Goal: Task Accomplishment & Management: Manage account settings

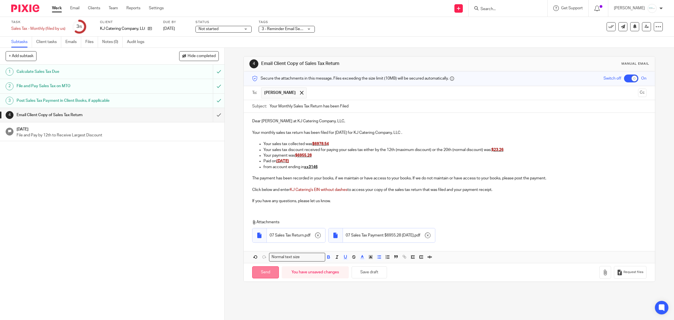
click at [267, 274] on input "Send" at bounding box center [265, 272] width 27 height 12
checkbox input "false"
type input "Sent"
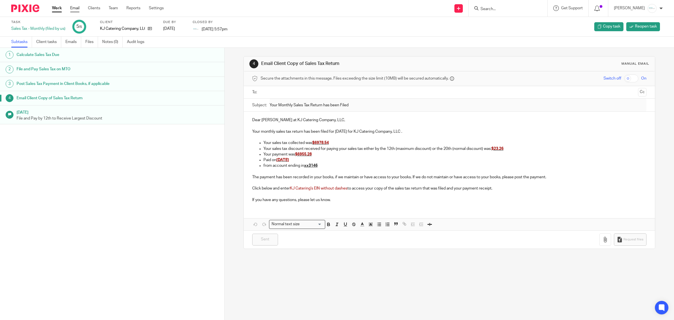
click at [74, 8] on link "Email" at bounding box center [74, 8] width 9 height 6
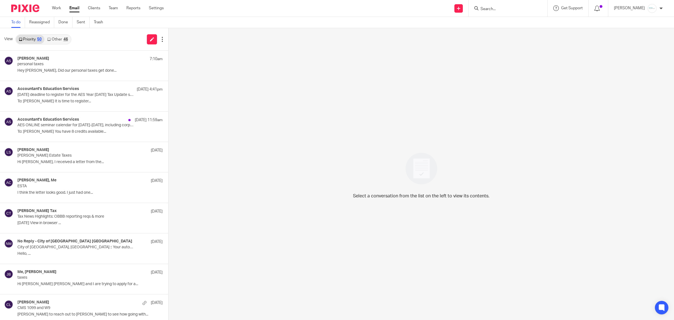
click at [288, 137] on div "Select a conversation from the list on the left to view its contents." at bounding box center [422, 174] width 506 height 292
click at [54, 38] on link "Other 46" at bounding box center [57, 39] width 26 height 9
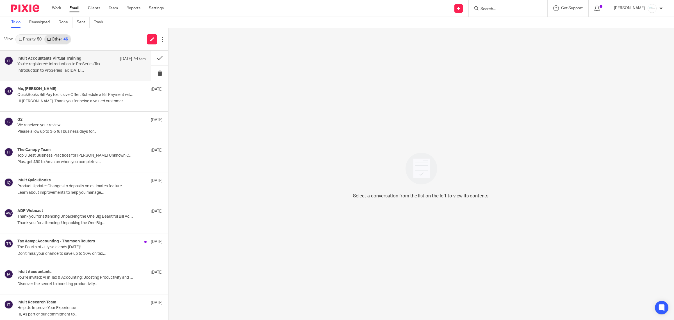
click at [63, 65] on p "You're registered: Introduction to ProSeries Tax" at bounding box center [68, 64] width 103 height 5
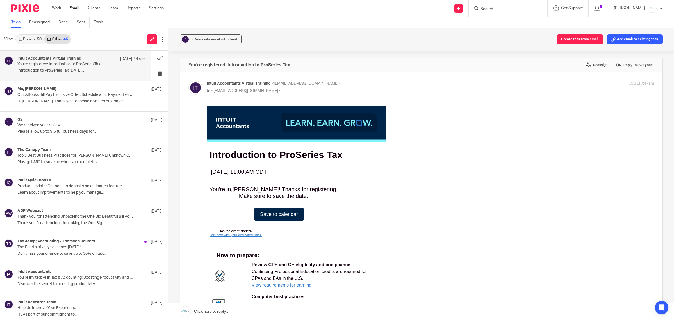
click at [34, 40] on link "Priority 50" at bounding box center [30, 39] width 28 height 9
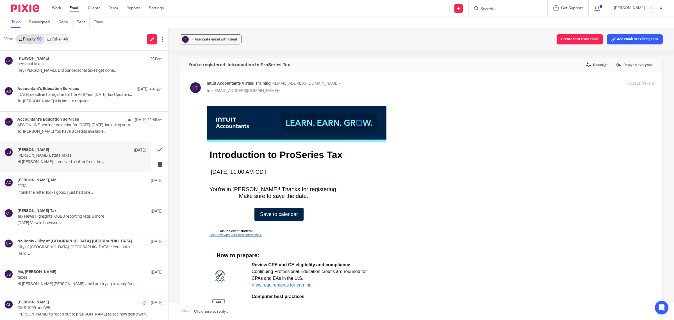
click at [46, 163] on p "Hi Amy, I received a letter from the..." at bounding box center [81, 162] width 128 height 5
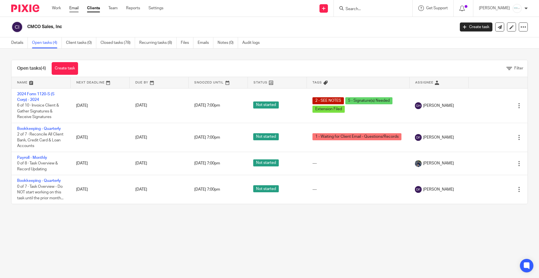
click at [78, 8] on link "Email" at bounding box center [73, 8] width 9 height 6
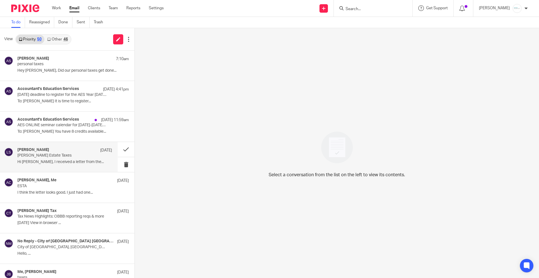
click at [53, 159] on div "Linda Swain Aug 9 Ruth Ettinger Estate Taxes Hi Amy, I received a letter from t…" at bounding box center [64, 156] width 95 height 19
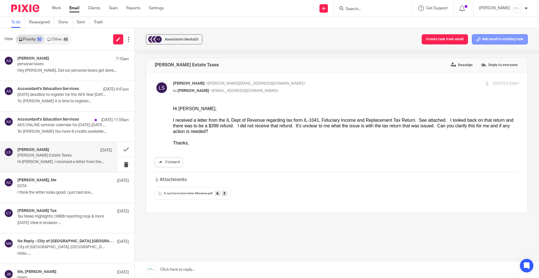
click at [480, 44] on button "Add email to existing task" at bounding box center [500, 39] width 56 height 10
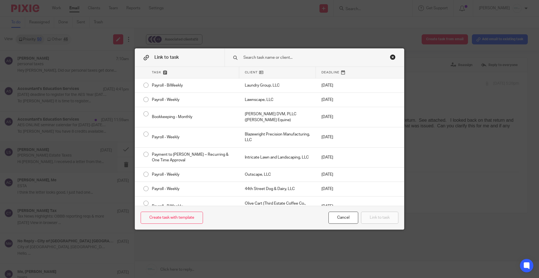
click at [283, 58] on input "text" at bounding box center [310, 57] width 135 height 6
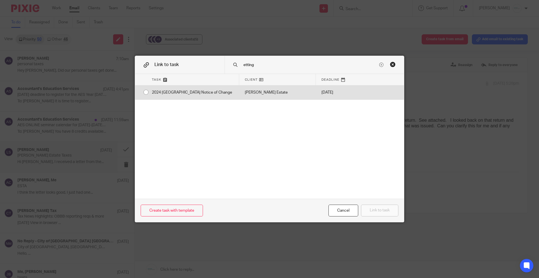
type input "etting"
click at [165, 89] on div "2024 [GEOGRAPHIC_DATA] Notice of Change" at bounding box center [192, 92] width 93 height 14
radio input "true"
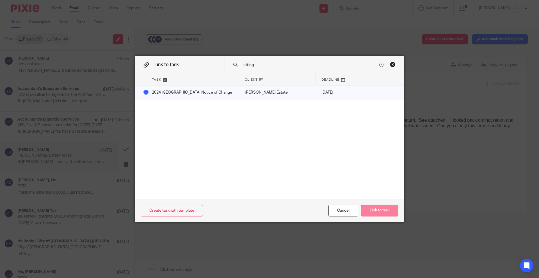
click at [377, 208] on button "Link to task" at bounding box center [379, 211] width 37 height 12
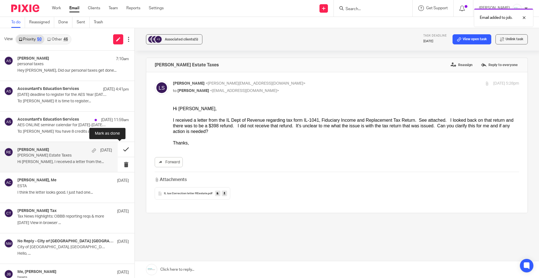
click at [122, 146] on button at bounding box center [126, 149] width 17 height 15
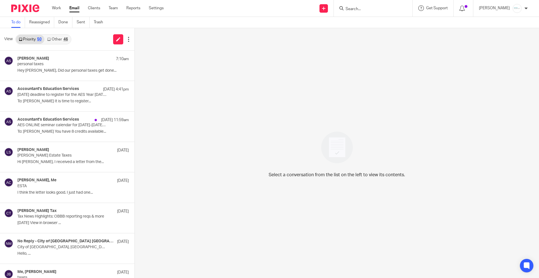
click at [382, 9] on input "Search" at bounding box center [370, 9] width 51 height 5
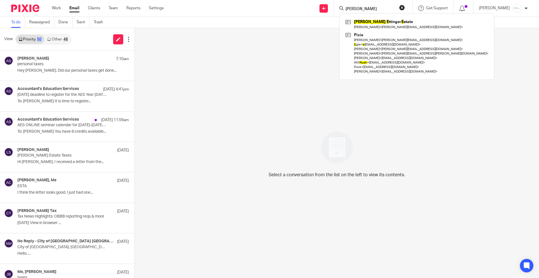
type input "ruth e"
click at [387, 16] on div "Ruth E ttinger E state Linda Swain < linda_swain@hotmail.com > Pixie Celso < ce…" at bounding box center [417, 46] width 155 height 67
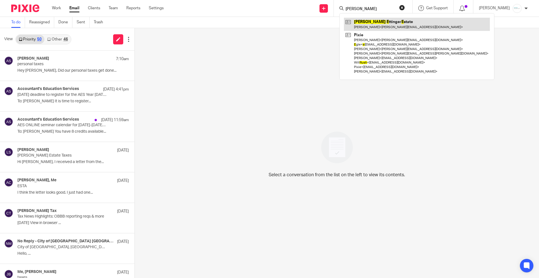
click at [389, 21] on link at bounding box center [417, 24] width 146 height 13
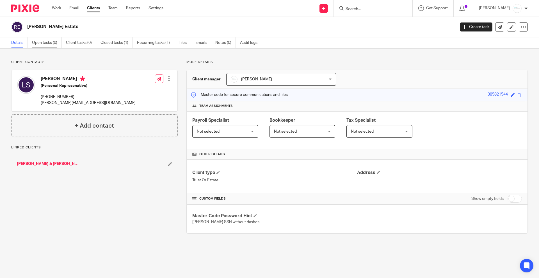
click at [45, 45] on link "Open tasks (0)" at bounding box center [47, 42] width 30 height 11
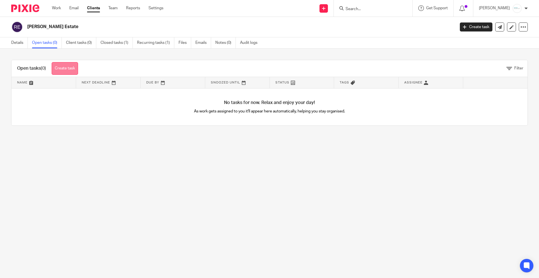
click at [61, 72] on link "Create task" at bounding box center [65, 68] width 26 height 13
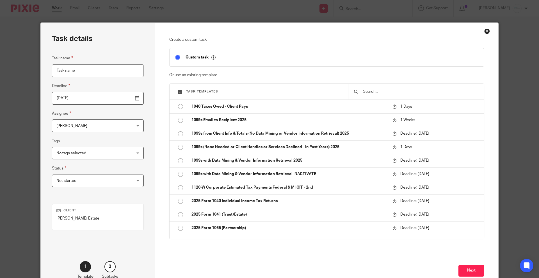
click at [408, 90] on input "text" at bounding box center [421, 91] width 116 height 6
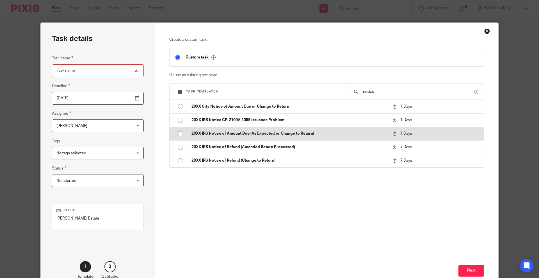
type input "notice"
click at [242, 134] on p "20XX IRS Notice of Amount Due (As Expected or Change to Return)" at bounding box center [290, 134] width 196 height 6
type input "[DATE]"
type input "20XX IRS Notice of Amount Due (As Expected or Change to Return)"
checkbox input "false"
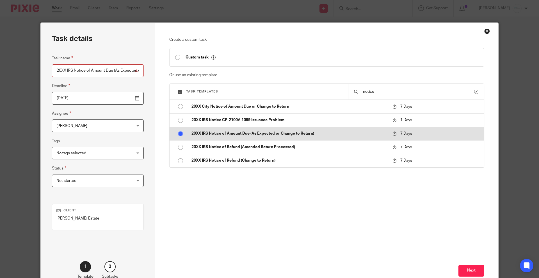
radio input "true"
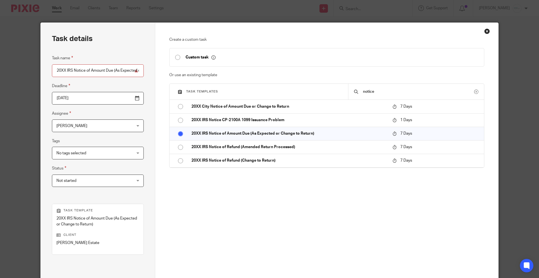
drag, startPoint x: 63, startPoint y: 70, endPoint x: 42, endPoint y: 69, distance: 21.4
click at [42, 69] on div "Task details Task name 20XX IRS Notice of Amount Due (As Expected or Change to …" at bounding box center [98, 169] width 115 height 292
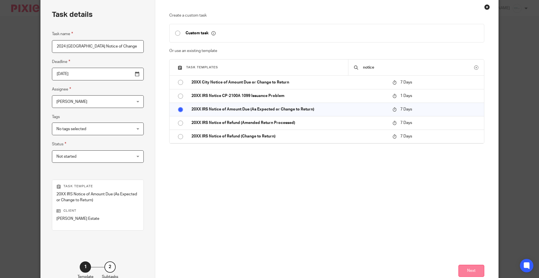
scroll to position [60, 0]
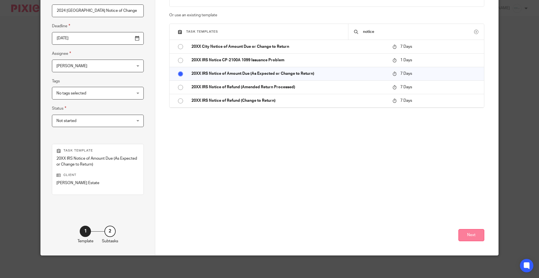
type input "2024 [GEOGRAPHIC_DATA] Notice of Change"
click at [465, 233] on button "Next" at bounding box center [472, 235] width 26 height 12
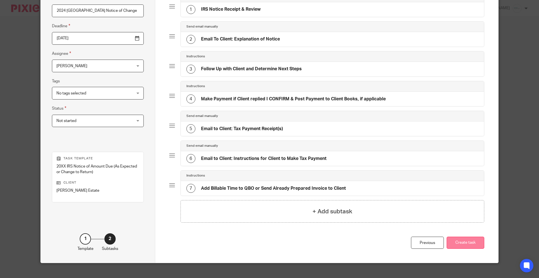
click at [458, 246] on button "Create task" at bounding box center [466, 243] width 38 height 12
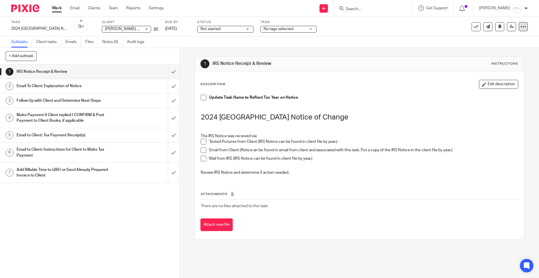
click at [521, 26] on icon at bounding box center [524, 27] width 6 height 6
click at [498, 51] on link "Advanced task editor" at bounding box center [500, 49] width 37 height 4
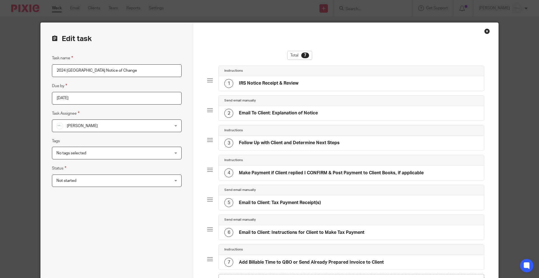
click at [247, 83] on h4 "IRS Notice Receipt & Review" at bounding box center [269, 83] width 60 height 6
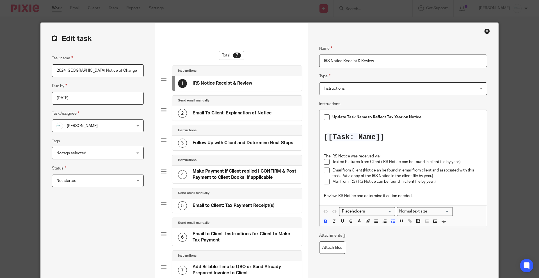
drag, startPoint x: 386, startPoint y: 60, endPoint x: 312, endPoint y: 62, distance: 73.4
click at [312, 62] on div "Name IRS Notice Receipt & Review Type Instructions Instructions Instructions Se…" at bounding box center [403, 184] width 191 height 323
type input "Notice Details"
click at [334, 162] on p "Texted Pictures from Client (IRS Notice can be found in client file by year.)" at bounding box center [408, 162] width 150 height 6
click at [382, 155] on p "The IRS Notice was received via:" at bounding box center [403, 156] width 158 height 6
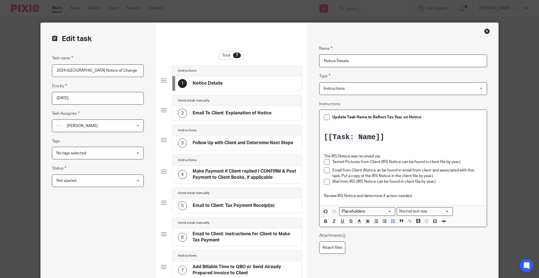
drag, startPoint x: 319, startPoint y: 163, endPoint x: 331, endPoint y: 163, distance: 12.4
click at [331, 163] on div "Update Task Name to Reflect Tax Year on Notice [[Task: Name]] The IRS Notice wa…" at bounding box center [403, 158] width 167 height 96
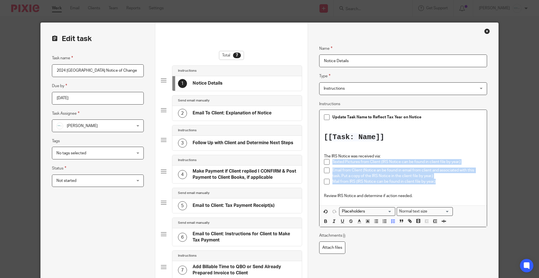
drag, startPoint x: 438, startPoint y: 182, endPoint x: 283, endPoint y: 163, distance: 156.8
click at [283, 163] on form "Edit task Task name 2024 IL Notice of Change Due by 2025-08-20 Task Assignee Am…" at bounding box center [270, 193] width 458 height 341
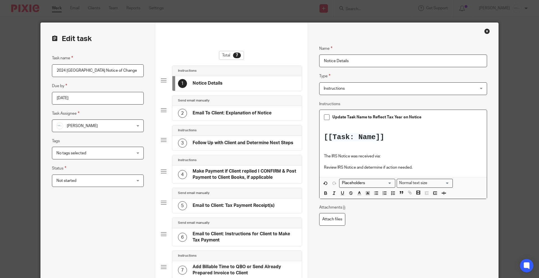
click at [335, 169] on p "Review IRS Notice and determine if action needed." at bounding box center [403, 168] width 158 height 6
click at [389, 154] on p "The IRS Notice was received via:" at bounding box center [403, 156] width 158 height 6
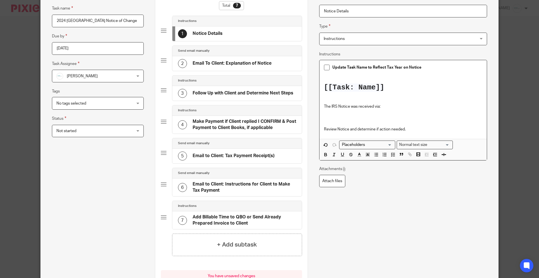
scroll to position [70, 0]
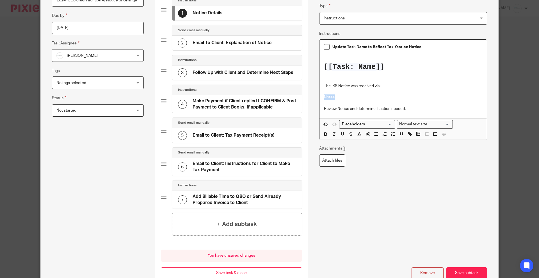
drag, startPoint x: 334, startPoint y: 96, endPoint x: 319, endPoint y: 96, distance: 15.2
click at [320, 96] on div "Update Task Name to Reflect Tax Year on Notice [[Task: Name]] The IRS Notice wa…" at bounding box center [403, 79] width 167 height 79
click at [414, 125] on div "Normal text size" at bounding box center [423, 123] width 53 height 7
click at [420, 138] on li "Heading 1" at bounding box center [425, 140] width 56 height 7
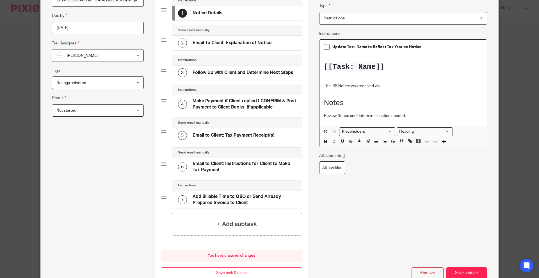
click at [419, 130] on input "Search for option" at bounding box center [434, 132] width 31 height 6
click at [419, 130] on input "Search for option" at bounding box center [424, 132] width 52 height 6
drag, startPoint x: 387, startPoint y: 107, endPoint x: 316, endPoint y: 96, distance: 71.6
click at [314, 95] on div "Name Notice Details Type Instructions Instructions Instructions Send automated …" at bounding box center [403, 123] width 191 height 341
click at [400, 142] on icon "button" at bounding box center [400, 140] width 1 height 1
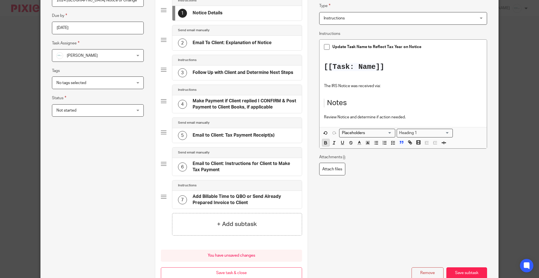
click at [325, 141] on icon "button" at bounding box center [326, 141] width 2 height 1
click at [360, 144] on button "button" at bounding box center [359, 142] width 7 height 7
click at [404, 162] on li "color:#AB149E" at bounding box center [406, 161] width 4 height 4
click at [366, 144] on icon "button" at bounding box center [367, 142] width 5 height 5
click at [404, 155] on li "color:#FA28FF" at bounding box center [406, 155] width 4 height 4
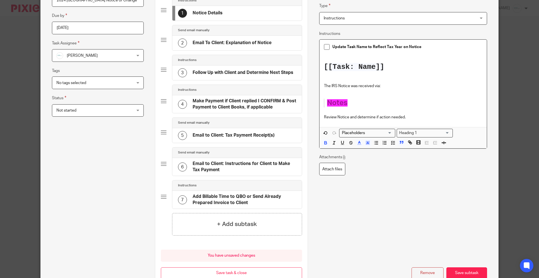
click at [373, 176] on div "Name Notice Details Type Instructions Instructions Instructions Send automated …" at bounding box center [403, 77] width 168 height 220
click at [365, 143] on icon "button" at bounding box center [367, 142] width 5 height 5
click at [354, 149] on li "color:#FFFFFF" at bounding box center [356, 150] width 4 height 4
click at [357, 143] on icon "button" at bounding box center [359, 142] width 5 height 5
click at [404, 155] on li "color:#FA28FF" at bounding box center [406, 155] width 4 height 4
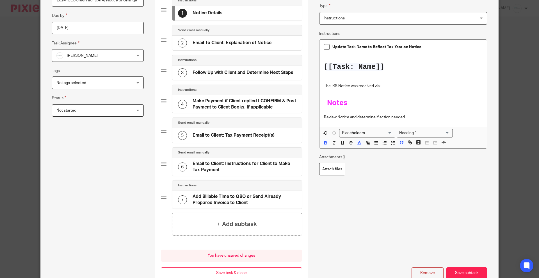
click at [254, 41] on h4 "Email To Client: Explanation of Notice" at bounding box center [232, 43] width 79 height 6
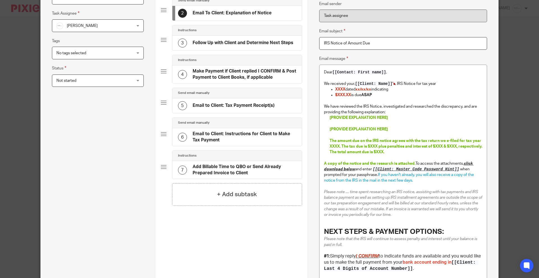
scroll to position [105, 0]
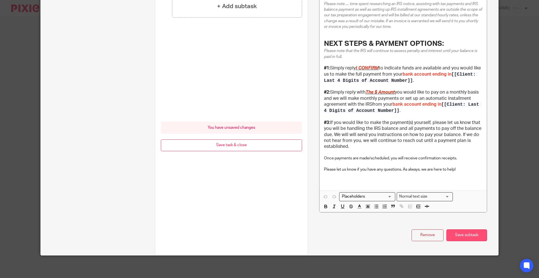
click at [448, 235] on button "Save subtask" at bounding box center [467, 235] width 41 height 12
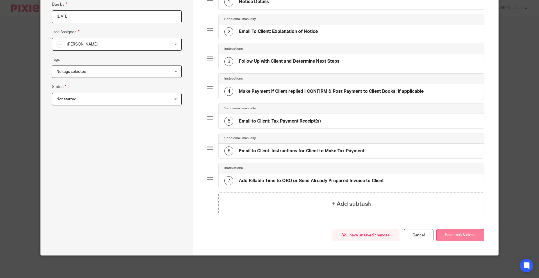
click at [453, 236] on button "Save task & close" at bounding box center [461, 235] width 48 height 12
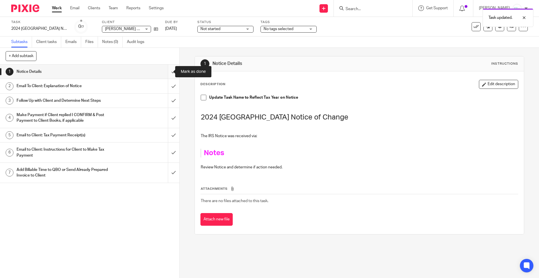
click at [169, 72] on input "submit" at bounding box center [90, 72] width 180 height 14
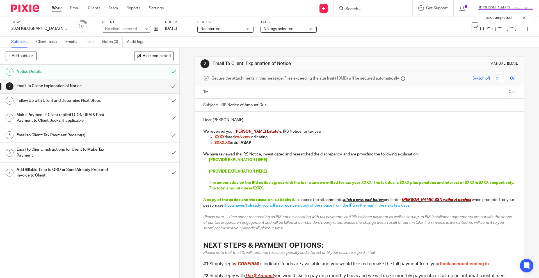
click at [281, 93] on input "text" at bounding box center [359, 92] width 291 height 6
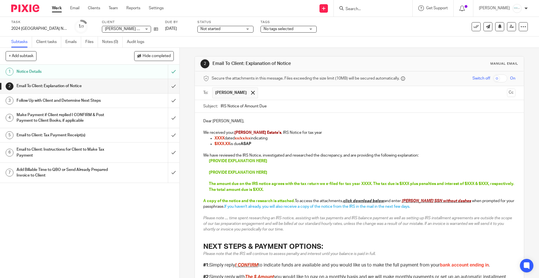
click at [276, 132] on p "We received your, [PERSON_NAME] Estate's , [GEOGRAPHIC_DATA] Notice for tax year" at bounding box center [359, 133] width 312 height 6
drag, startPoint x: 212, startPoint y: 138, endPoint x: 223, endPoint y: 139, distance: 11.0
click at [223, 139] on ul "XXXX dated xx/xx/xx indicating $XXX.XX is due ASAP" at bounding box center [359, 141] width 312 height 12
drag, startPoint x: 235, startPoint y: 138, endPoint x: 251, endPoint y: 139, distance: 15.5
click at [251, 139] on p "2024 dated xx/xx/xx indicating" at bounding box center [365, 138] width 301 height 6
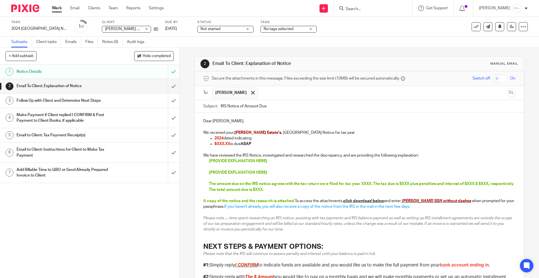
click at [232, 137] on p "2024 dated indicating" at bounding box center [365, 138] width 301 height 6
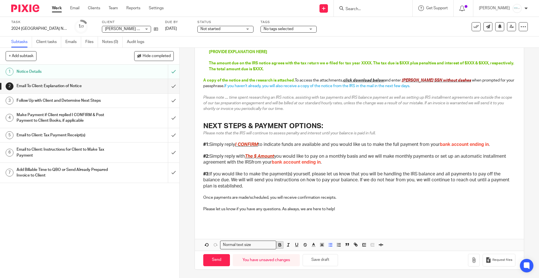
click at [279, 244] on icon "button" at bounding box center [280, 243] width 2 height 1
click at [312, 246] on line "button" at bounding box center [313, 246] width 3 height 0
click at [314, 258] on li "color:#D33115" at bounding box center [315, 258] width 4 height 4
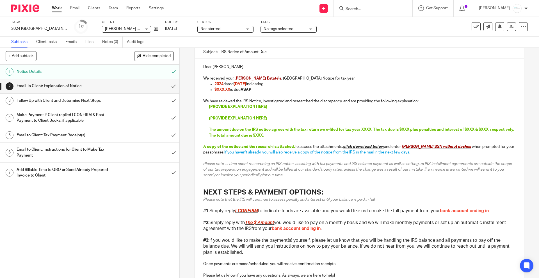
scroll to position [0, 0]
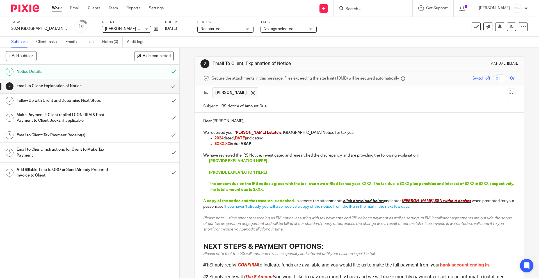
click at [311, 206] on span "If you haven't already, you will also receive a copy of the notice from the IRS…" at bounding box center [317, 207] width 186 height 4
drag, startPoint x: 212, startPoint y: 144, endPoint x: 253, endPoint y: 146, distance: 41.1
click at [253, 146] on ul "2024 dated 7/28/25 indicating $XXX.XX is due ASAP" at bounding box center [359, 141] width 312 height 12
click at [241, 153] on p "We have reviewed the IRS Notice, investigated and researched the discrepancy, a…" at bounding box center [359, 156] width 312 height 6
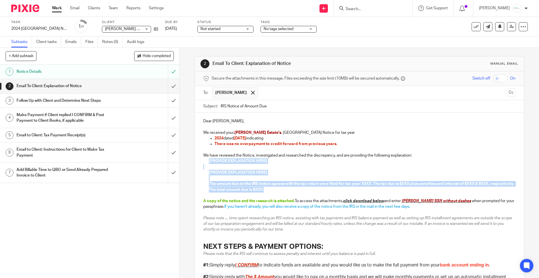
drag, startPoint x: 205, startPoint y: 163, endPoint x: 314, endPoint y: 195, distance: 113.6
click at [314, 195] on div "Dear Linda, We received your, Ruth Ettinger Estate's , IL Notice for tax year 2…" at bounding box center [359, 230] width 329 height 235
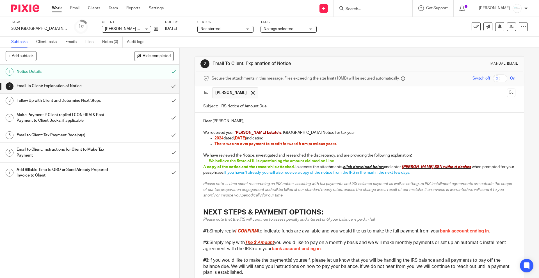
click at [337, 161] on p "We believe the State of IL is questioning the amount claimed on Line" at bounding box center [362, 161] width 306 height 6
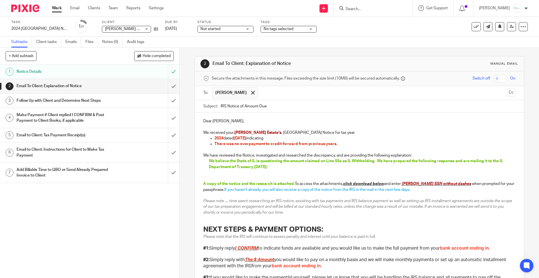
click at [228, 172] on p at bounding box center [362, 173] width 306 height 6
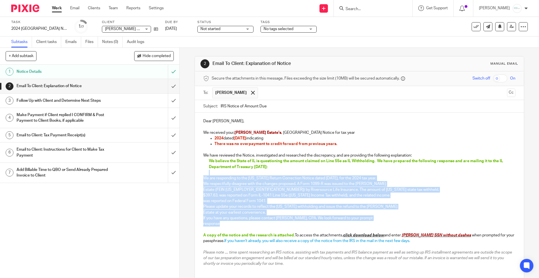
drag, startPoint x: 198, startPoint y: 175, endPoint x: 209, endPoint y: 231, distance: 57.2
click at [209, 231] on div "Dear Linda, We received your, Ruth Ettinger Estate's , IL Notice for tax year 2…" at bounding box center [359, 247] width 329 height 269
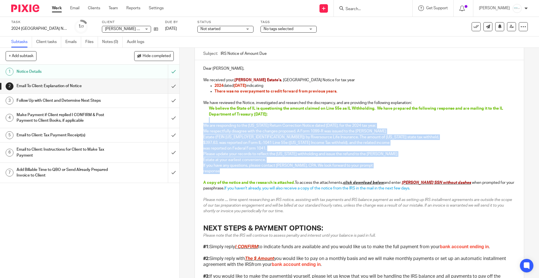
scroll to position [155, 0]
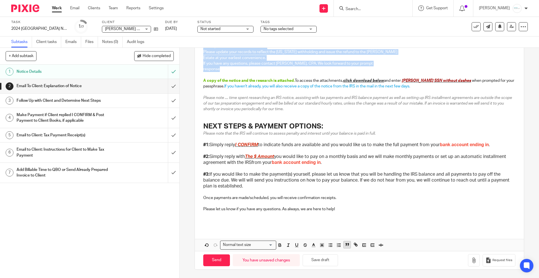
click at [345, 243] on icon "button" at bounding box center [347, 244] width 5 height 5
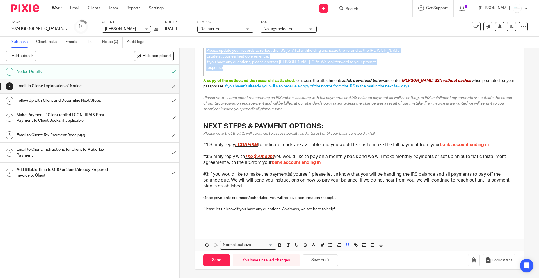
scroll to position [52, 0]
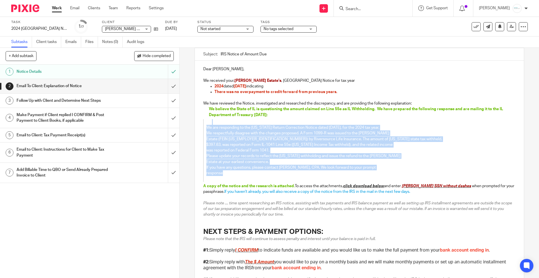
click at [258, 142] on p "$397.63, was reported on Form IL-1041 Line 55e (Illinois Income Tax withheld), …" at bounding box center [355, 145] width 298 height 6
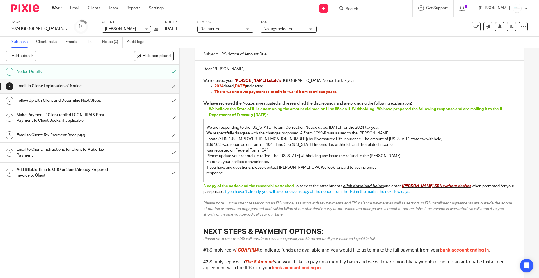
click at [394, 128] on p "We are responding to the Illinois Return Correction Notice dated August 13, 202…" at bounding box center [355, 128] width 298 height 6
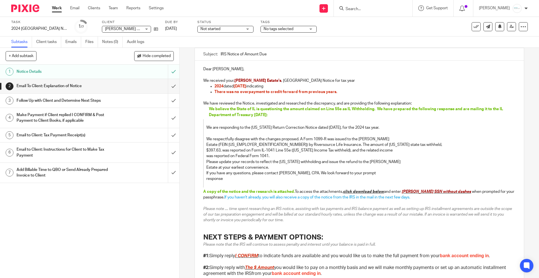
click at [274, 156] on p "was reported on Federal Form 1041." at bounding box center [355, 156] width 298 height 6
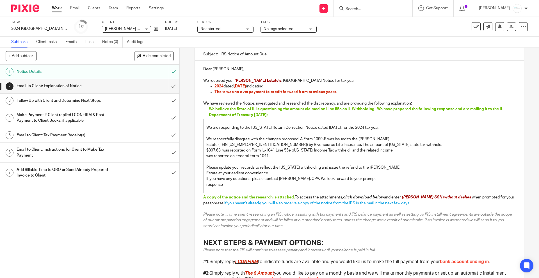
click at [268, 171] on p "Estate at your earliest convenience." at bounding box center [355, 173] width 298 height 6
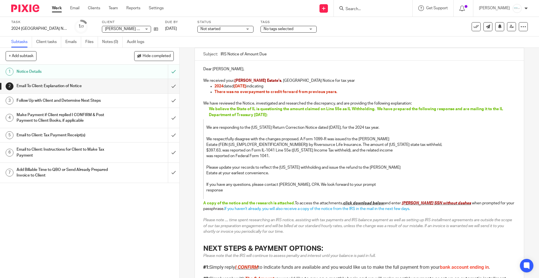
click at [232, 190] on p "response" at bounding box center [355, 190] width 298 height 6
drag, startPoint x: 220, startPoint y: 203, endPoint x: 292, endPoint y: 204, distance: 72.5
click at [292, 204] on span "A copy of the notice and the research is attached." at bounding box center [249, 203] width 92 height 4
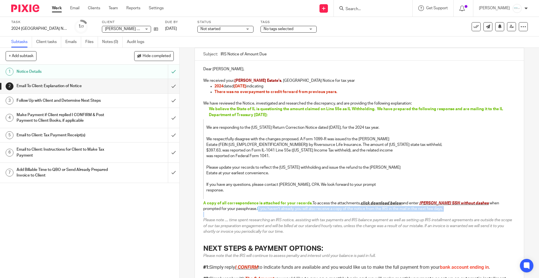
drag, startPoint x: 232, startPoint y: 207, endPoint x: 425, endPoint y: 212, distance: 193.1
click at [425, 212] on div "Dear Linda, We received your, Ruth Ettinger Estate's , IL Notice for tax year 2…" at bounding box center [359, 205] width 329 height 289
drag, startPoint x: 274, startPoint y: 219, endPoint x: 281, endPoint y: 219, distance: 7.0
click at [281, 219] on span "Please note .... time spent researching an IRS notice, assisting with tax payme…" at bounding box center [358, 225] width 310 height 15
click at [352, 220] on span "Please note .... time spent researching any notices, assisting with tax payment…" at bounding box center [359, 225] width 312 height 15
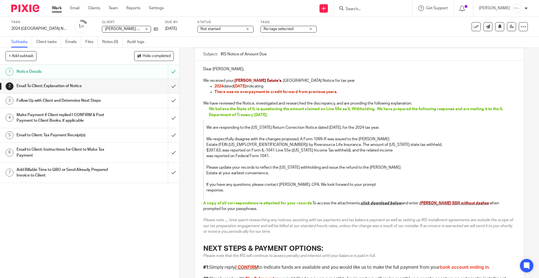
click at [428, 219] on span "Please note .... time spent researching any notices, assisting with tax payment…" at bounding box center [358, 225] width 311 height 15
click at [305, 233] on p "Please note .... time spent researching any notices, assisting with tax payment…" at bounding box center [359, 225] width 312 height 17
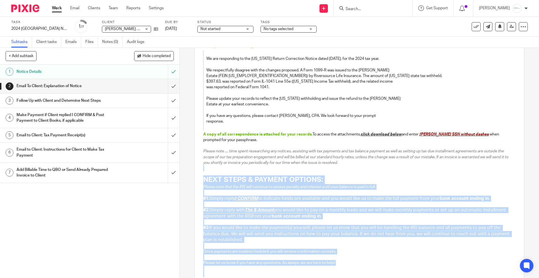
scroll to position [174, 0]
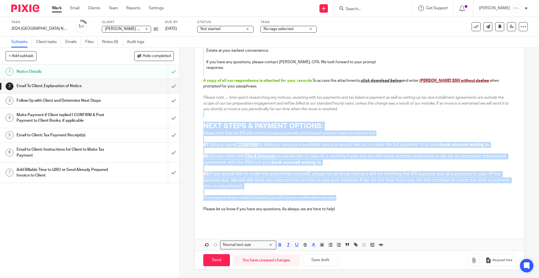
drag, startPoint x: 203, startPoint y: 203, endPoint x: 363, endPoint y: 198, distance: 160.8
click at [363, 198] on div "Dear Linda, We received your, Ruth Ettinger Estate's , IL Notice for tax year 2…" at bounding box center [359, 82] width 329 height 289
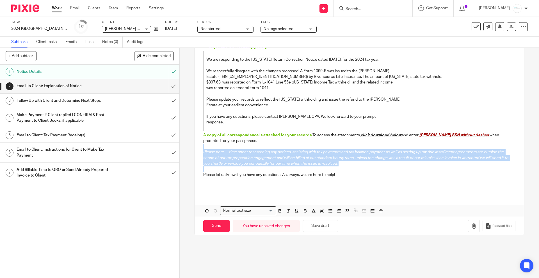
scroll to position [86, 0]
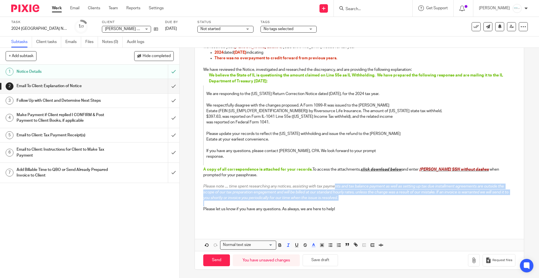
drag, startPoint x: 196, startPoint y: 175, endPoint x: 333, endPoint y: 188, distance: 137.4
click at [333, 188] on div "Dear Linda, We received your, Ruth Ettinger Estate's , IL Notice for tax year 2…" at bounding box center [359, 127] width 329 height 201
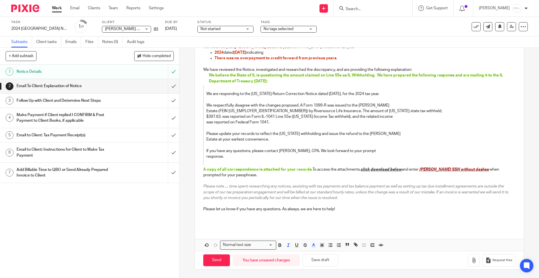
drag, startPoint x: 343, startPoint y: 221, endPoint x: 339, endPoint y: 215, distance: 7.6
click at [343, 221] on p at bounding box center [359, 221] width 312 height 6
drag, startPoint x: 340, startPoint y: 210, endPoint x: 196, endPoint y: 207, distance: 143.9
click at [196, 207] on div "Dear Linda, We received your, Ruth Ettinger Estate's , IL Notice for tax year 2…" at bounding box center [359, 127] width 329 height 201
click at [321, 257] on button "Save draft" at bounding box center [320, 260] width 35 height 12
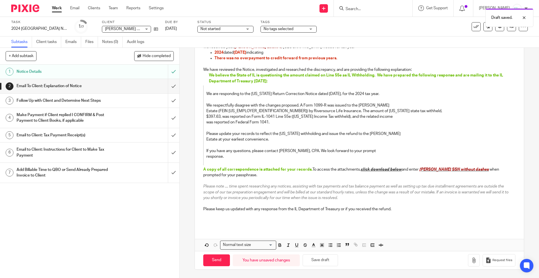
scroll to position [0, 0]
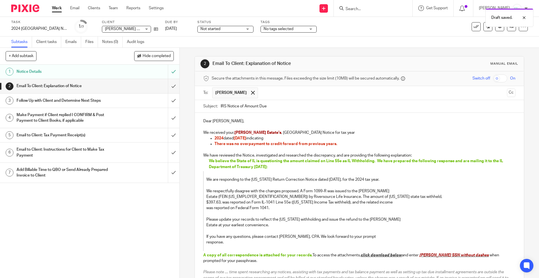
click at [495, 73] on div "Secure the attachments in this message. Files exceeding the size limit (10MB) w…" at bounding box center [359, 78] width 329 height 15
click at [495, 76] on input "checkbox" at bounding box center [500, 78] width 14 height 8
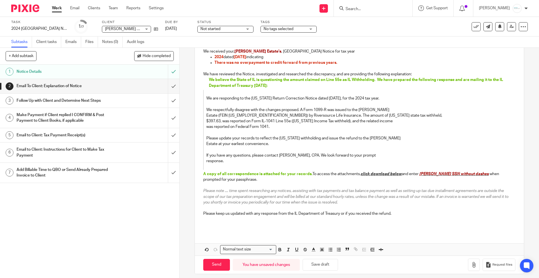
scroll to position [86, 0]
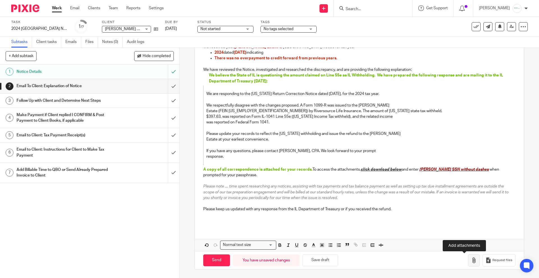
click at [471, 260] on icon "button" at bounding box center [474, 260] width 6 height 6
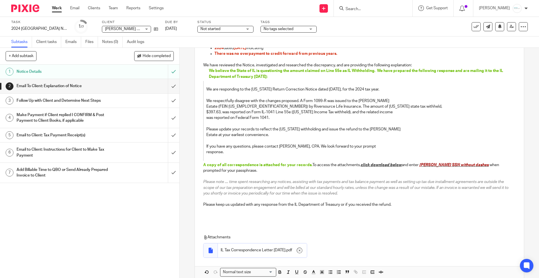
scroll to position [117, 0]
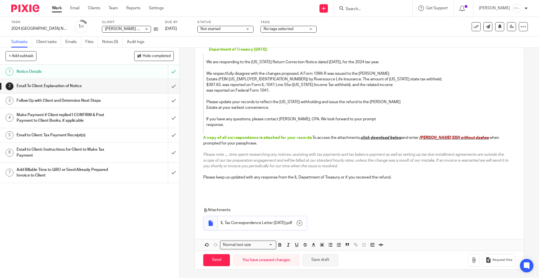
click at [312, 262] on button "Save draft" at bounding box center [320, 260] width 35 height 12
click at [212, 262] on input "Send" at bounding box center [216, 260] width 27 height 12
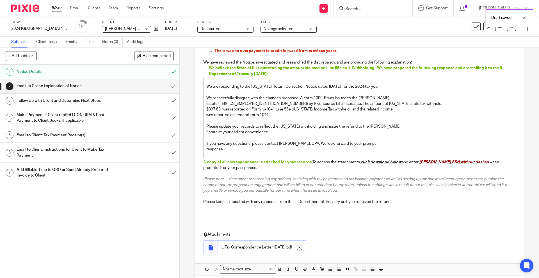
checkbox input "false"
type input "Sent"
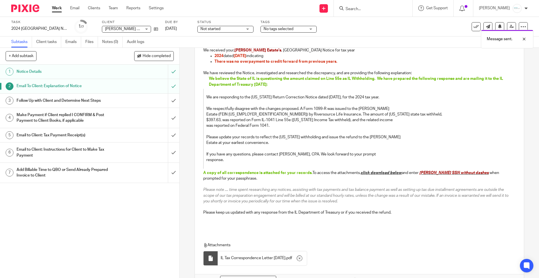
scroll to position [47, 0]
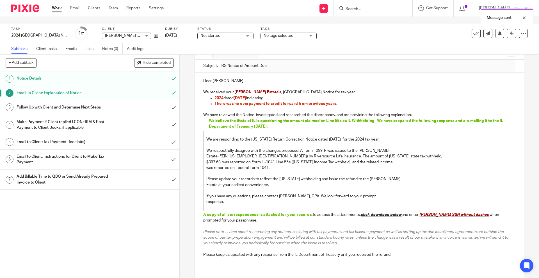
click at [103, 103] on h1 "Follow Up with Client and Determine Next Steps" at bounding box center [65, 107] width 97 height 8
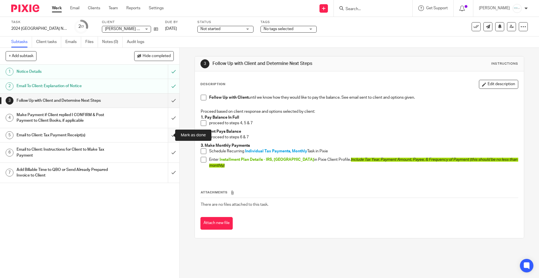
click at [165, 134] on input "submit" at bounding box center [90, 135] width 180 height 14
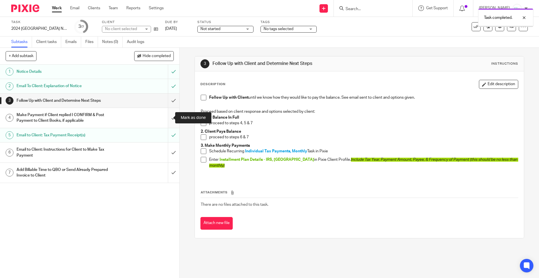
click at [166, 121] on input "submit" at bounding box center [90, 118] width 180 height 20
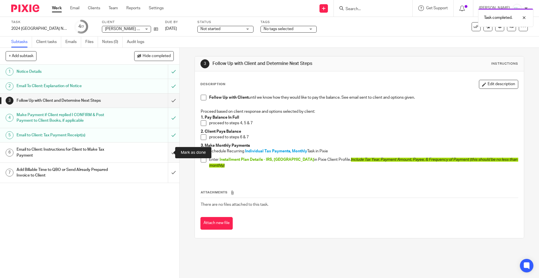
click at [167, 151] on input "submit" at bounding box center [90, 152] width 180 height 20
click at [298, 28] on div "No tags selected" at bounding box center [289, 29] width 56 height 7
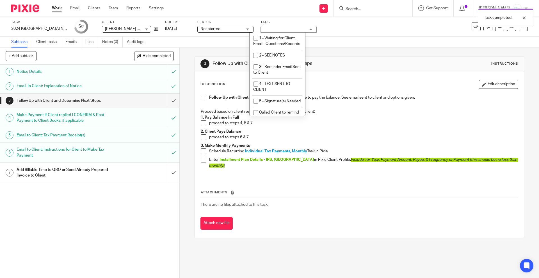
click at [298, 28] on div "No tags selected" at bounding box center [289, 29] width 56 height 7
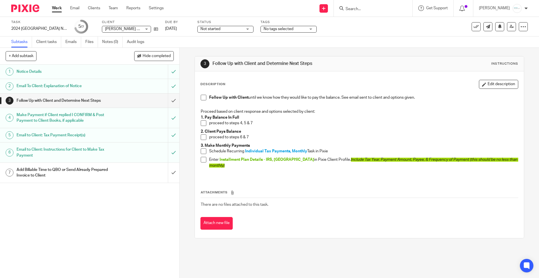
click at [271, 29] on span "No tags selected" at bounding box center [279, 29] width 30 height 4
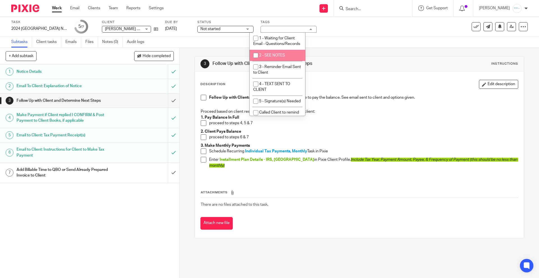
click at [269, 57] on span "2 - SEE NOTES" at bounding box center [272, 55] width 26 height 4
checkbox input "true"
click at [443, 119] on p "1. Pay Balance In Full" at bounding box center [359, 118] width 317 height 6
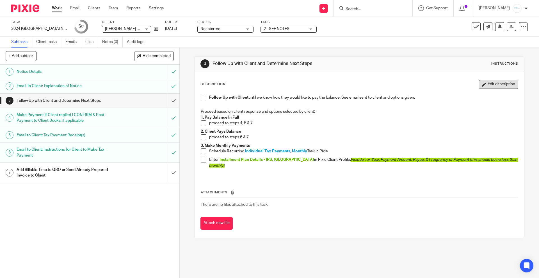
click at [490, 85] on button "Edit description" at bounding box center [498, 84] width 39 height 9
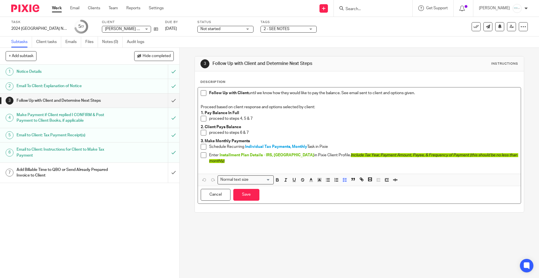
drag, startPoint x: 247, startPoint y: 92, endPoint x: 416, endPoint y: 94, distance: 169.4
click at [416, 94] on p "Follow Up with Client until we know how they would like to pay the balance. See…" at bounding box center [363, 93] width 309 height 6
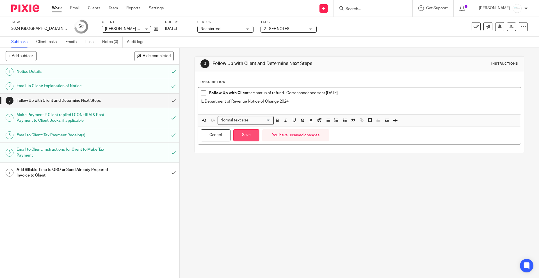
click at [245, 137] on button "Save" at bounding box center [246, 135] width 26 height 12
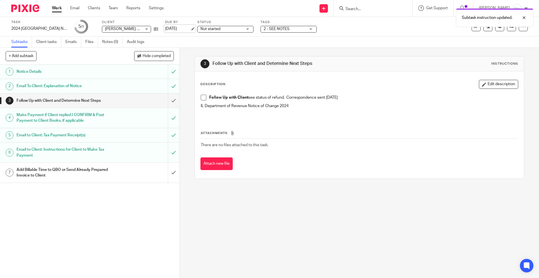
click at [181, 30] on link "[DATE]" at bounding box center [177, 29] width 25 height 6
click at [312, 249] on div "3 Follow Up with Client and Determine Next Steps Instructions Description Edit …" at bounding box center [360, 163] width 360 height 230
click at [474, 26] on icon at bounding box center [477, 27] width 6 height 6
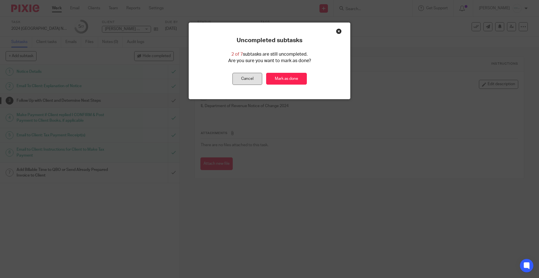
click at [238, 77] on button "Cancel" at bounding box center [248, 79] width 30 height 12
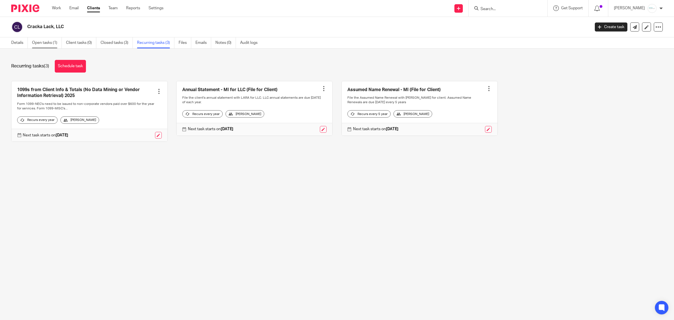
click at [44, 45] on link "Open tasks (1)" at bounding box center [47, 42] width 30 height 11
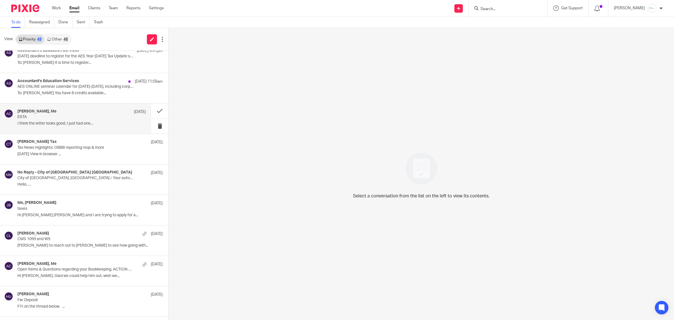
scroll to position [105, 0]
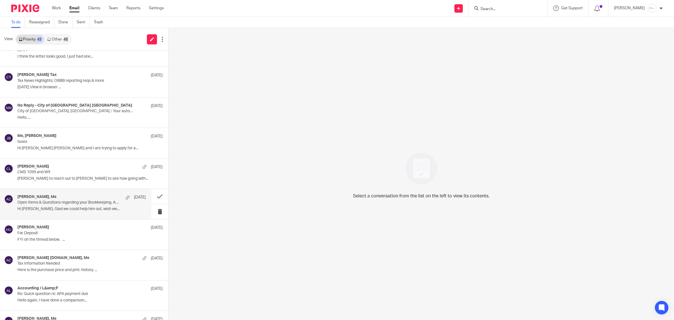
click at [57, 200] on div "[PERSON_NAME], Me [DATE]" at bounding box center [81, 197] width 128 height 6
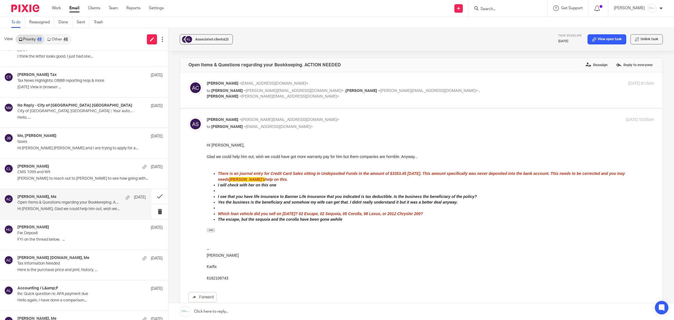
scroll to position [0, 0]
click at [283, 83] on p "[PERSON_NAME] <[EMAIL_ADDRESS][DOMAIN_NAME]>" at bounding box center [356, 84] width 298 height 6
checkbox input "true"
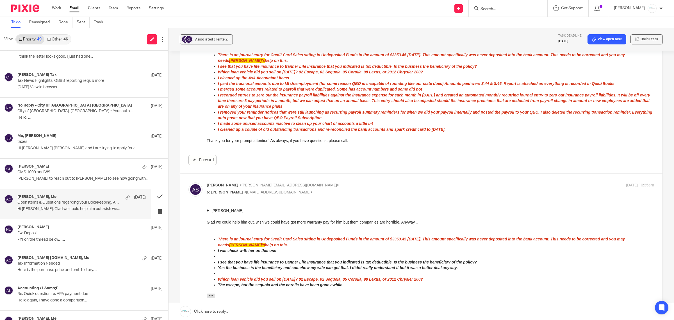
scroll to position [105, 0]
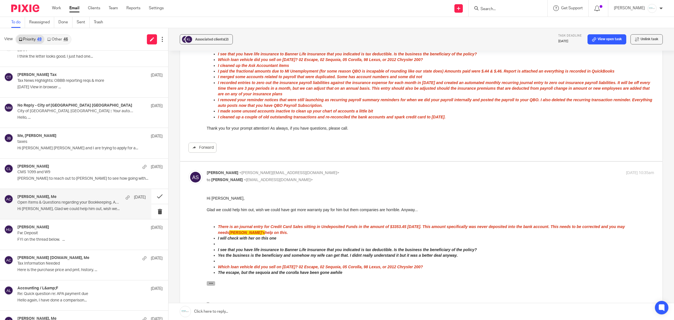
click at [212, 282] on icon "button" at bounding box center [211, 283] width 4 height 4
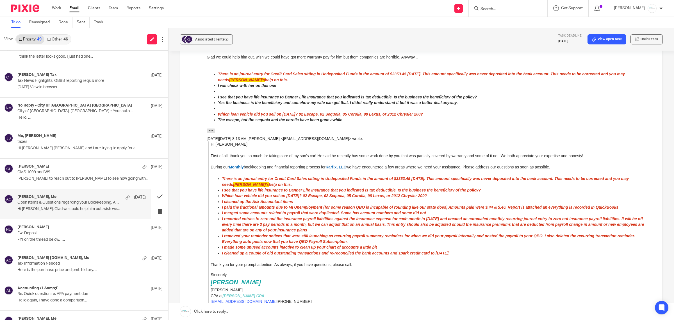
scroll to position [246, 0]
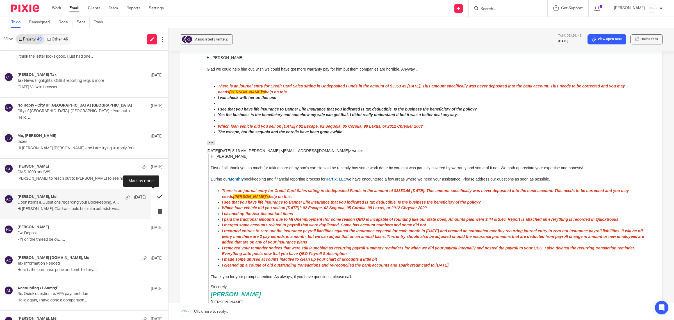
click at [152, 198] on button at bounding box center [159, 196] width 17 height 15
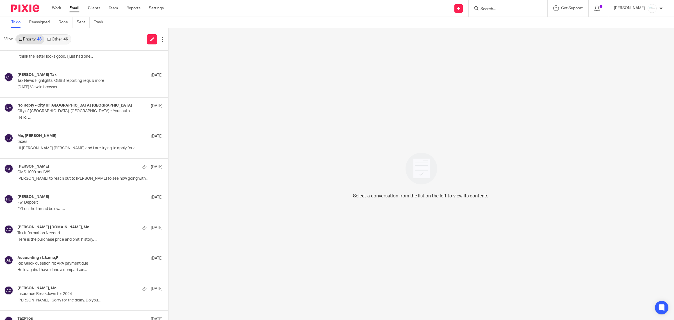
click at [497, 10] on input "Search" at bounding box center [505, 9] width 51 height 5
